Goal: Complete application form: Complete application form

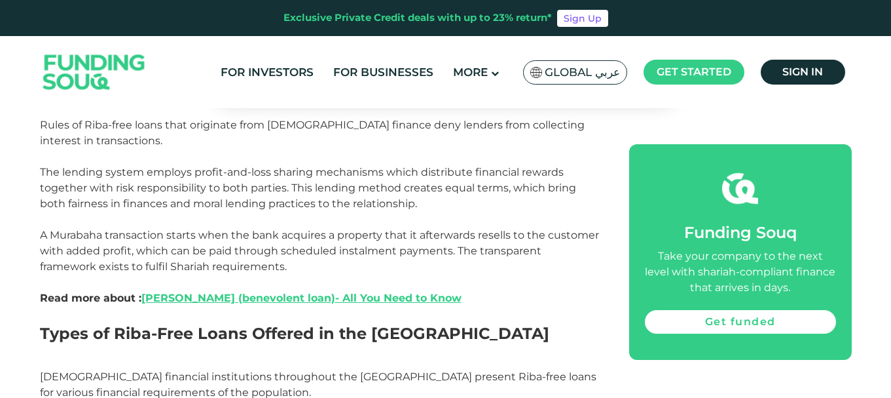
scroll to position [982, 0]
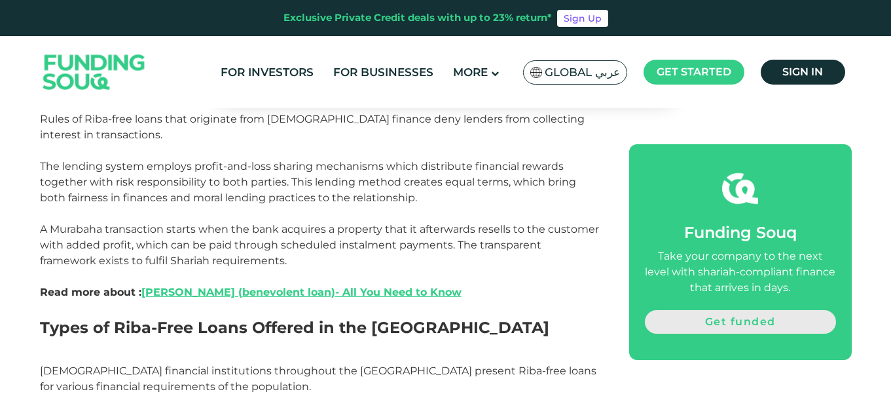
click at [714, 326] on link "Get funded" at bounding box center [740, 322] width 191 height 24
